Goal: Information Seeking & Learning: Learn about a topic

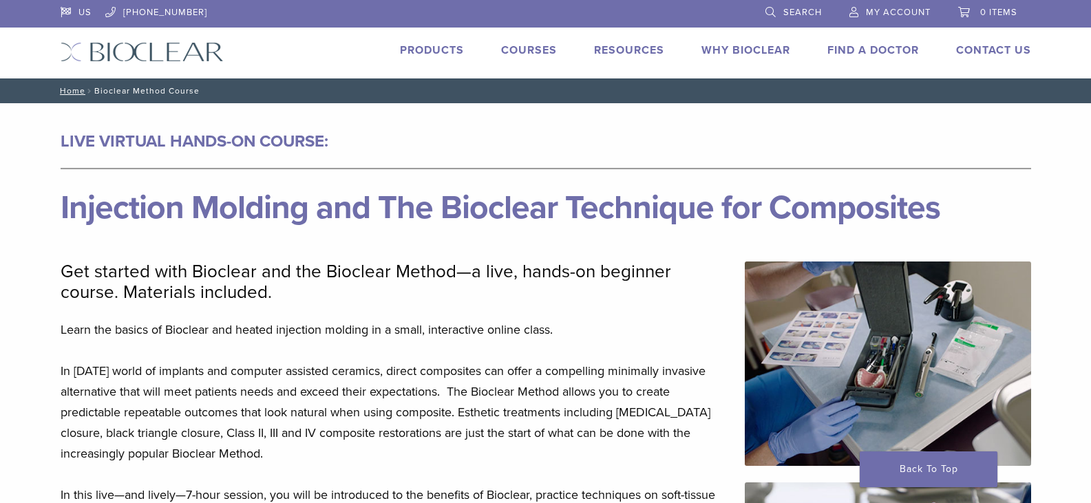
click at [524, 48] on link "Courses" at bounding box center [529, 50] width 56 height 14
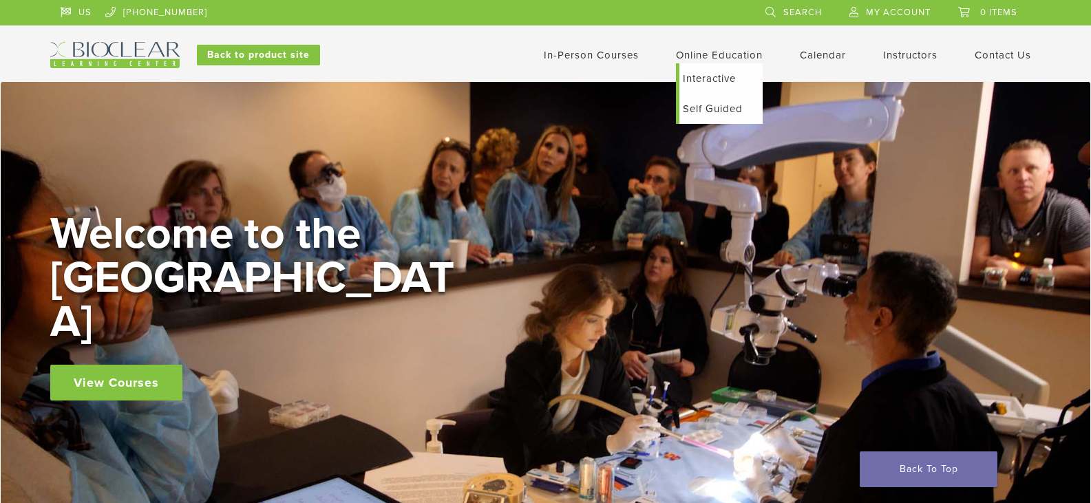
click at [702, 55] on link "Online Education" at bounding box center [719, 55] width 87 height 12
click at [698, 109] on link "Self Guided" at bounding box center [720, 109] width 83 height 30
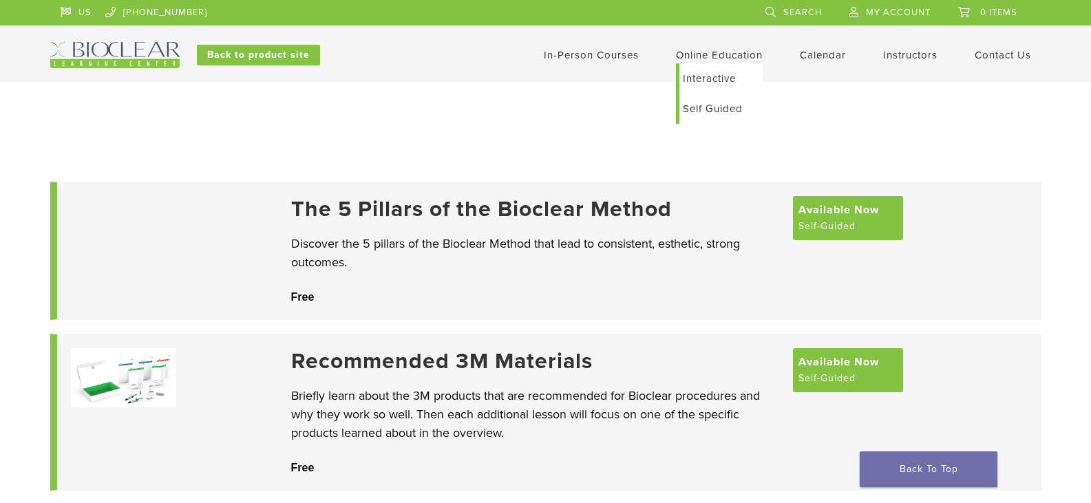
click at [695, 56] on link "Online Education" at bounding box center [719, 55] width 87 height 12
click at [695, 71] on link "Interactive" at bounding box center [720, 78] width 83 height 30
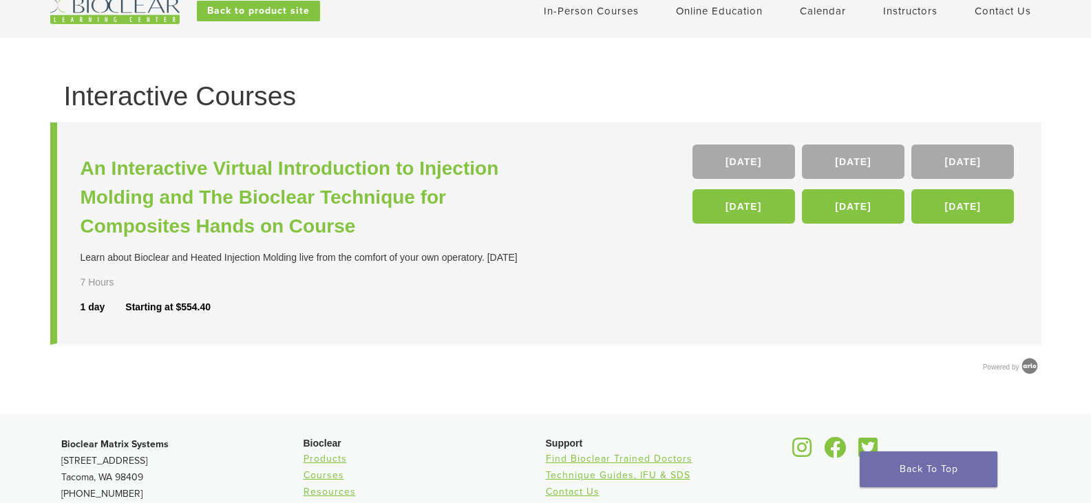
scroll to position [69, 0]
